Goal: Find specific page/section: Find specific page/section

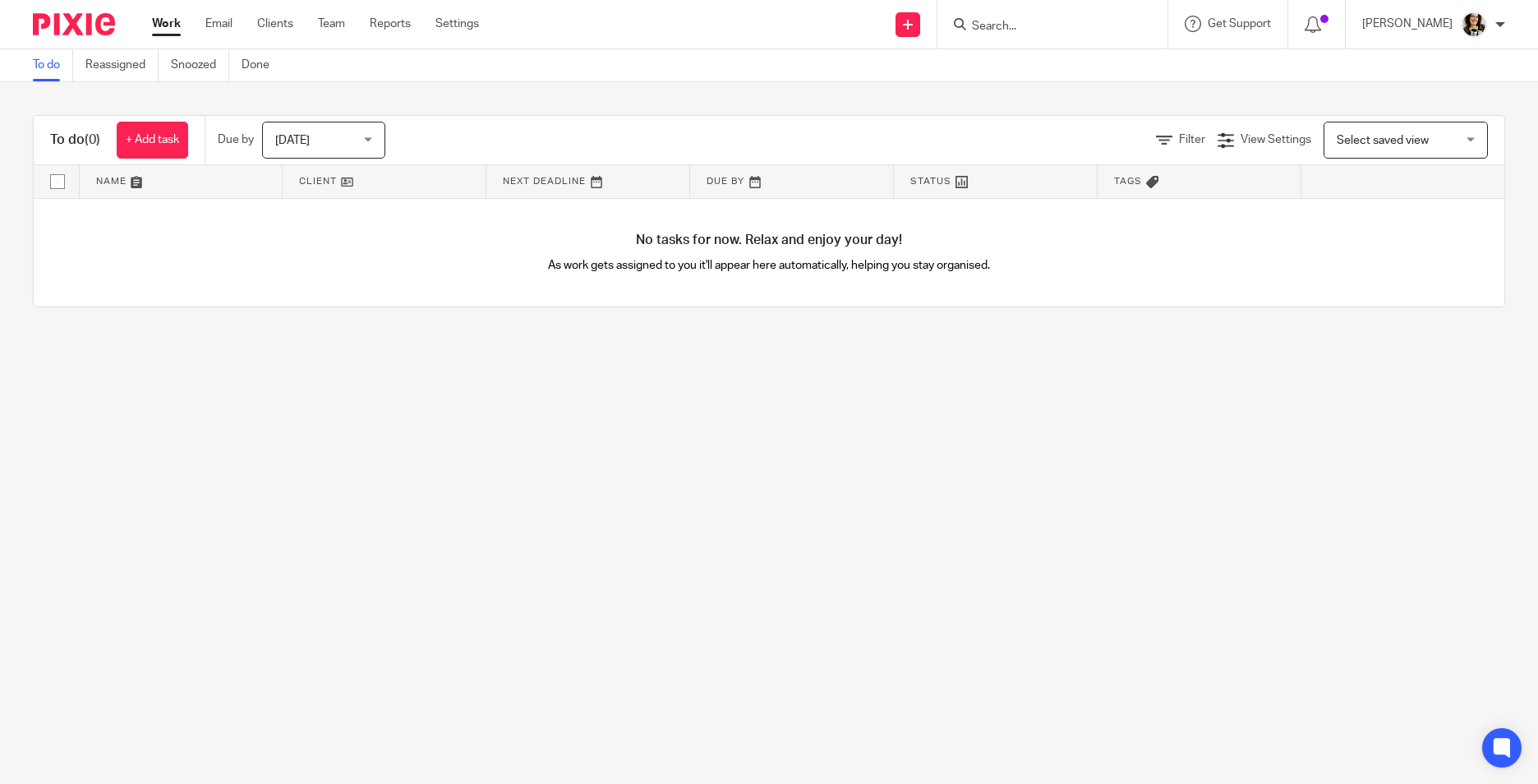
click at [1033, 29] on input "Search" at bounding box center [1044, 26] width 147 height 15
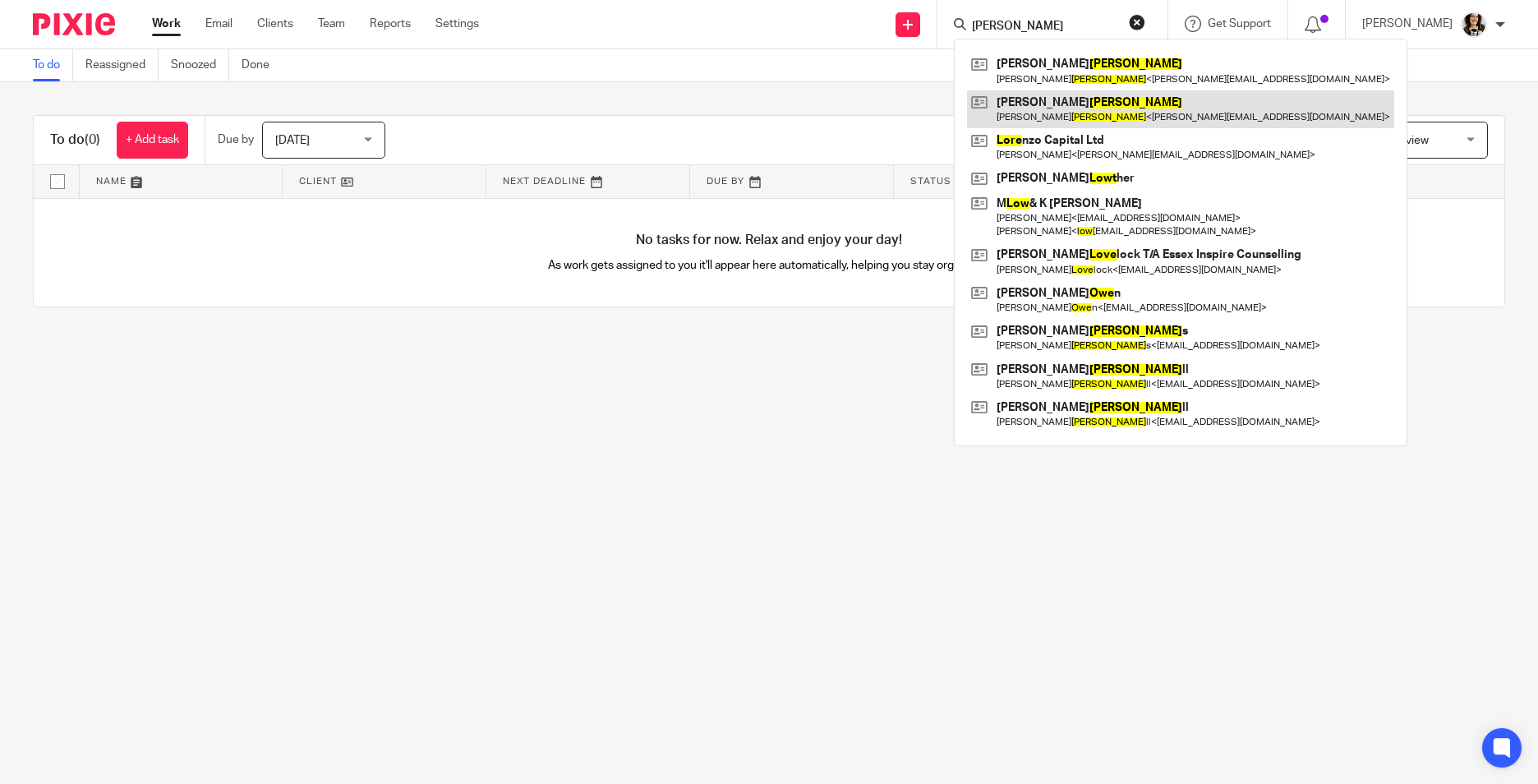
type input "[PERSON_NAME]"
click at [1045, 103] on link at bounding box center [1181, 109] width 427 height 38
